Goal: Information Seeking & Learning: Learn about a topic

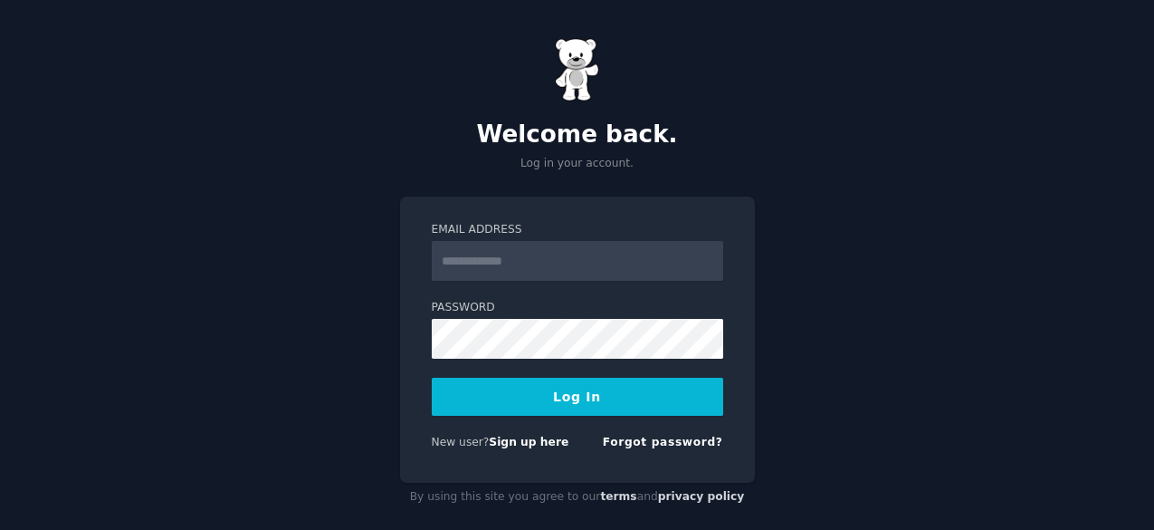
type input "**********"
click at [559, 386] on button "Log In" at bounding box center [578, 397] width 292 height 38
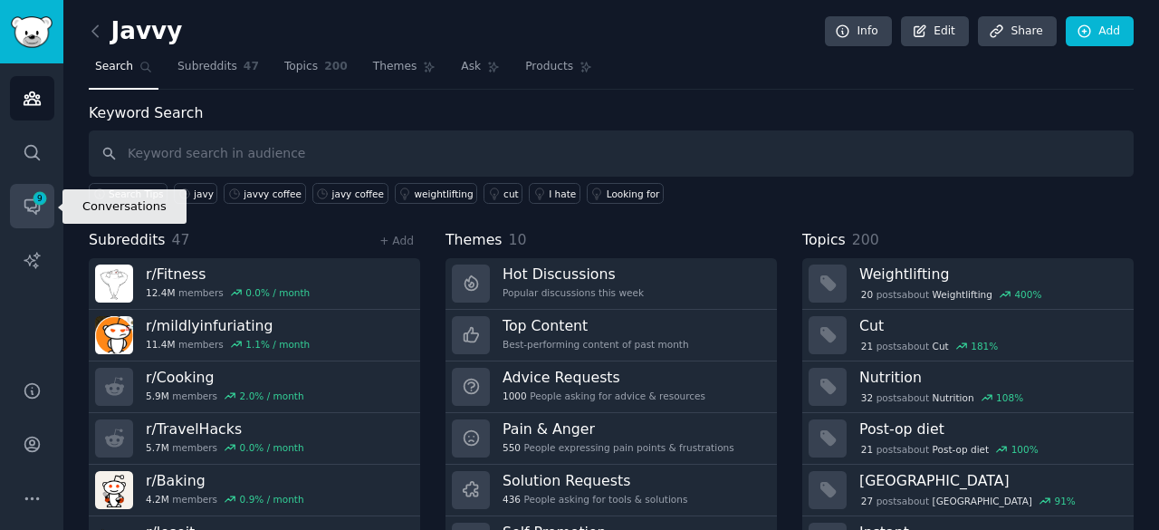
click at [38, 201] on span "9" at bounding box center [40, 198] width 16 height 13
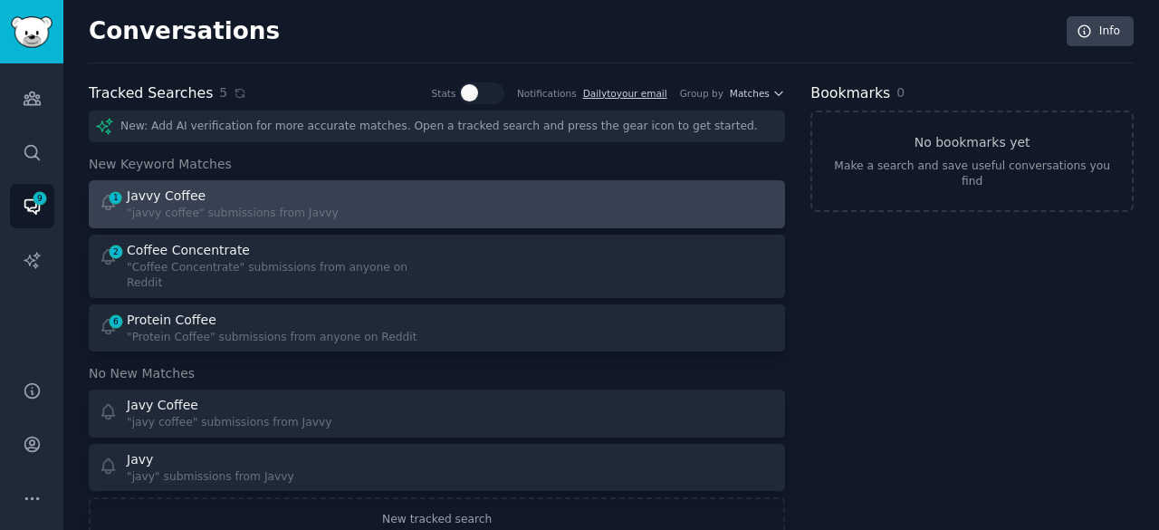
click at [321, 198] on div "1 Javvy Coffee "javvy coffee" submissions from Javvy" at bounding box center [262, 203] width 326 height 35
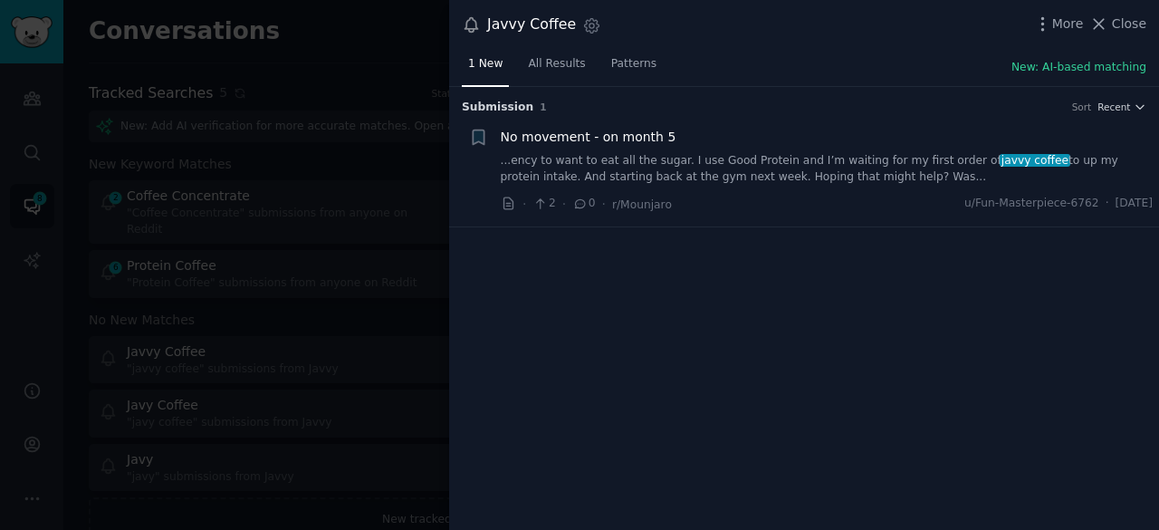
click at [712, 158] on link "...ency to want to eat all the sugar. I use Good Protein and I’m waiting for my…" at bounding box center [827, 169] width 653 height 32
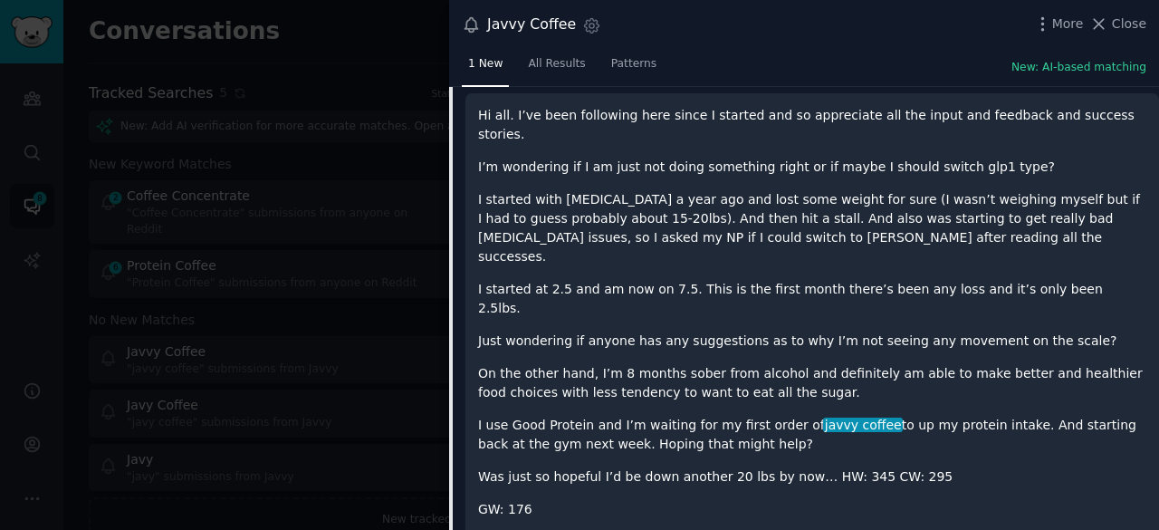
scroll to position [236, 0]
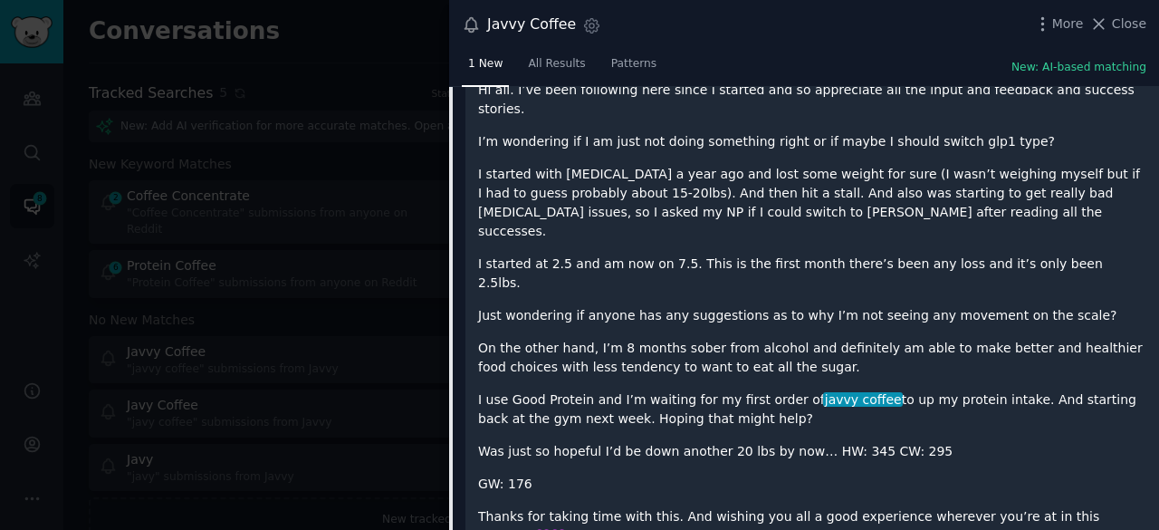
click at [423, 378] on div at bounding box center [579, 265] width 1159 height 530
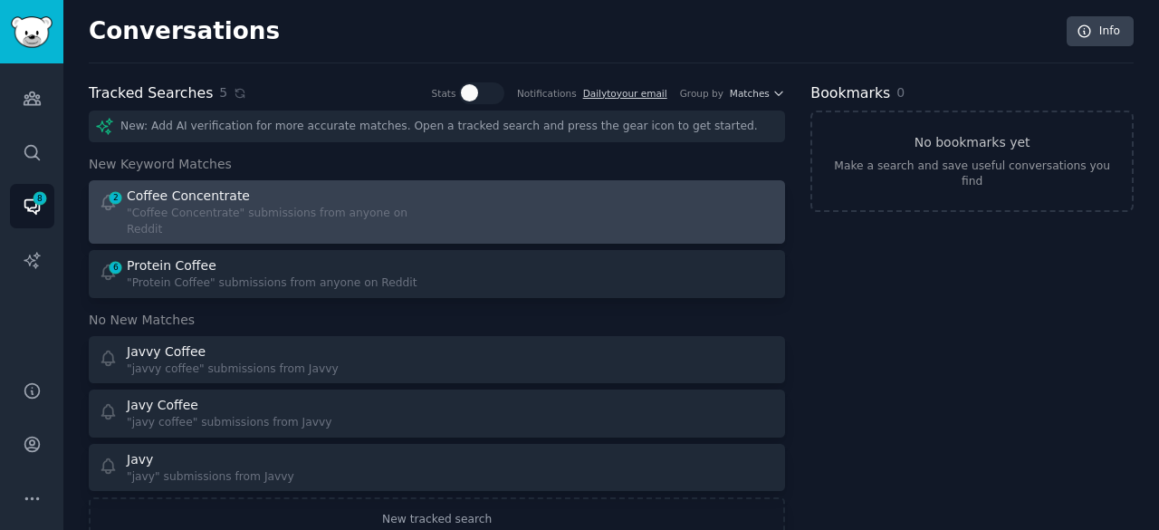
click at [383, 196] on div "Coffee Concentrate" at bounding box center [276, 195] width 298 height 19
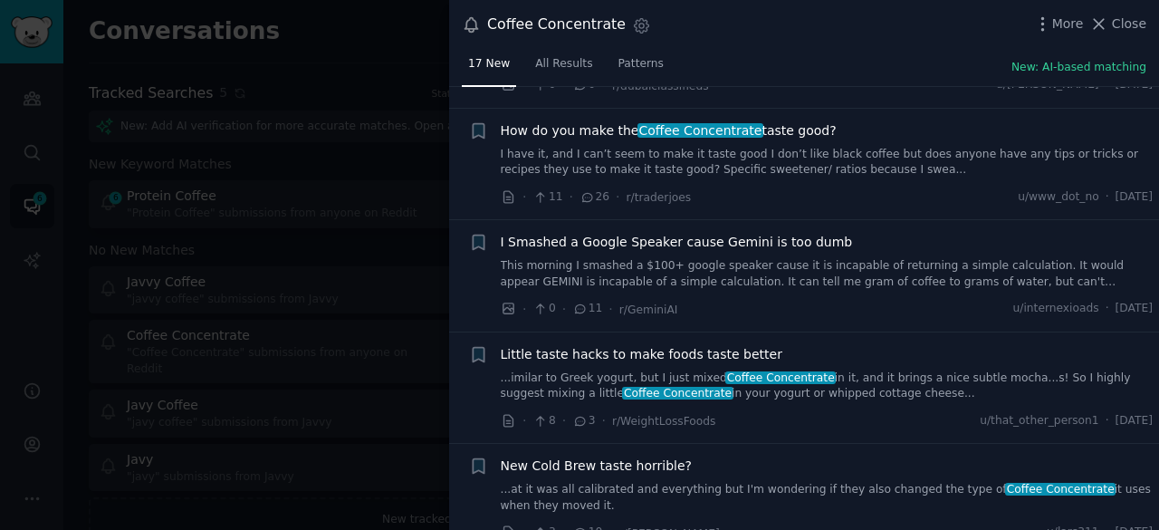
scroll to position [665, 0]
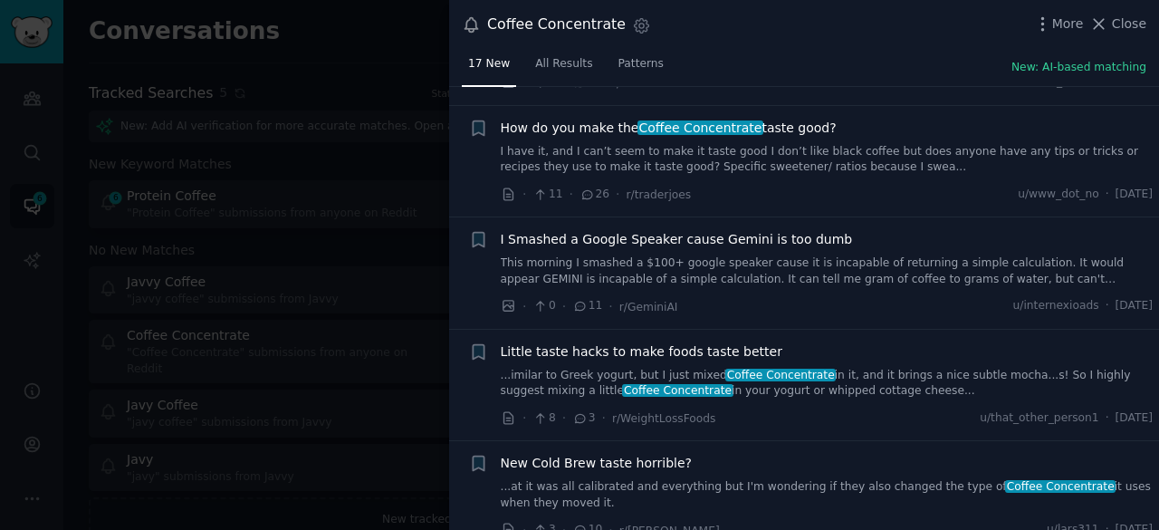
click at [336, 442] on div at bounding box center [579, 265] width 1159 height 530
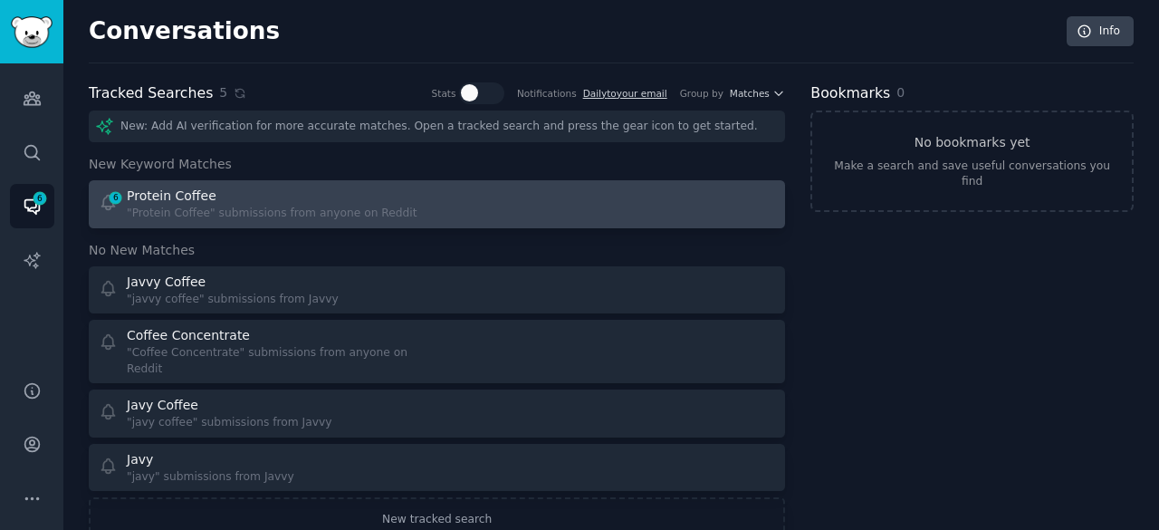
click at [308, 200] on div "Protein Coffee" at bounding box center [272, 195] width 291 height 19
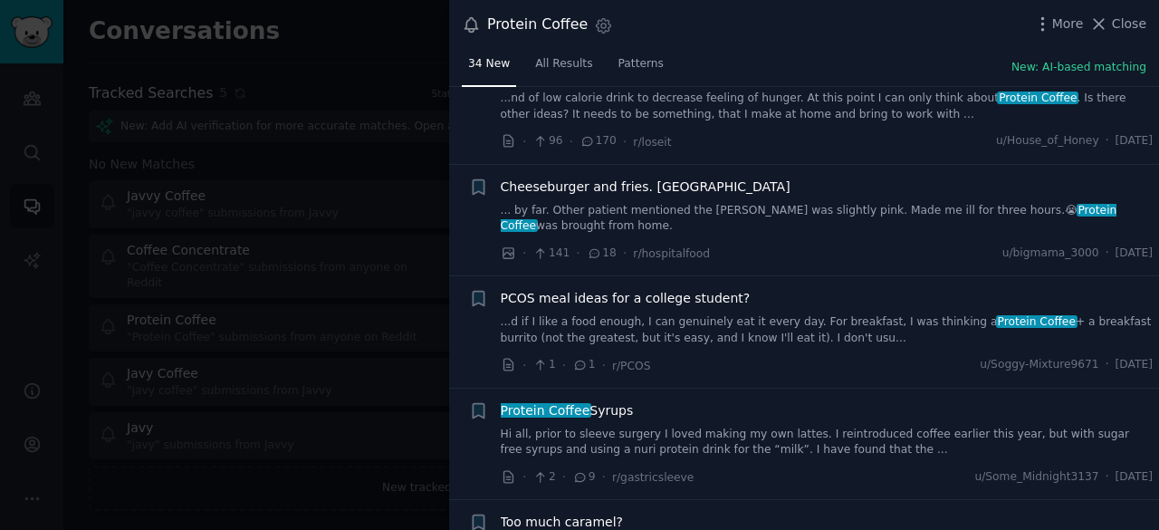
scroll to position [931, 0]
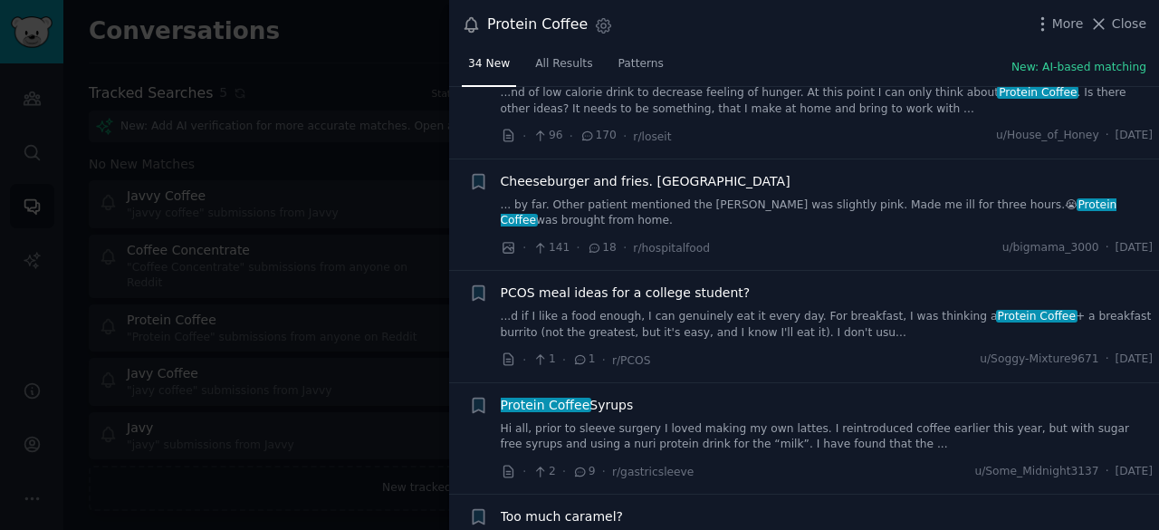
click at [162, 478] on div at bounding box center [579, 265] width 1159 height 530
